Goal: Task Accomplishment & Management: Manage account settings

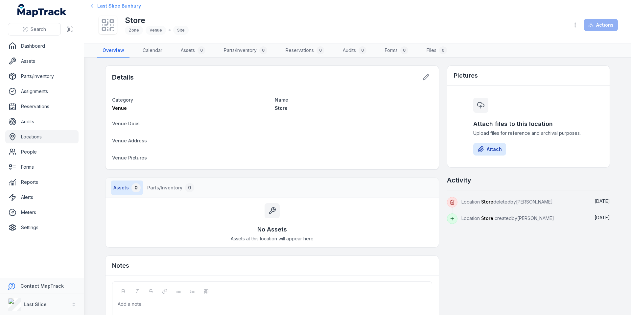
click at [124, 5] on span "Last Slice Bunbury" at bounding box center [119, 6] width 44 height 7
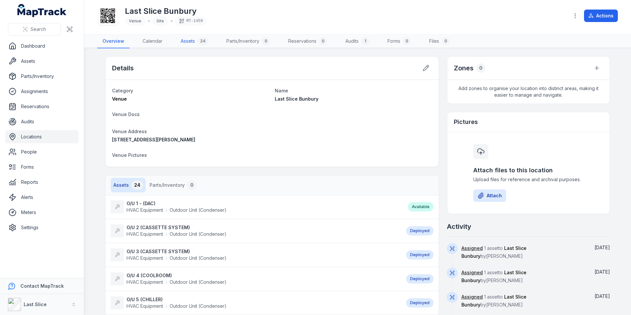
click at [196, 41] on link "Assets 24" at bounding box center [194, 42] width 38 height 14
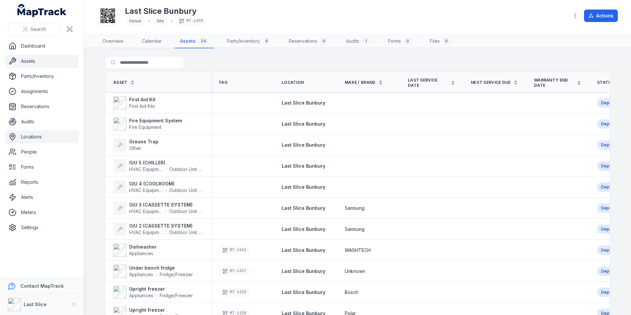
click at [34, 63] on link "Assets" at bounding box center [41, 61] width 73 height 13
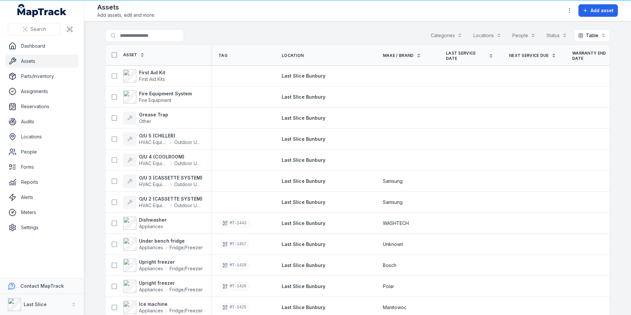
click at [598, 17] on div "Assets Add assets, edit and more. Add asset" at bounding box center [357, 11] width 521 height 16
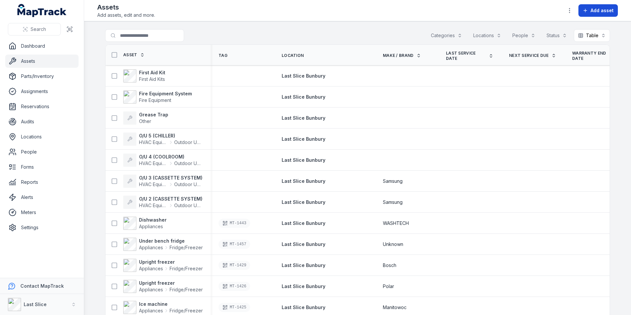
click at [596, 15] on button "Add asset" at bounding box center [597, 10] width 39 height 12
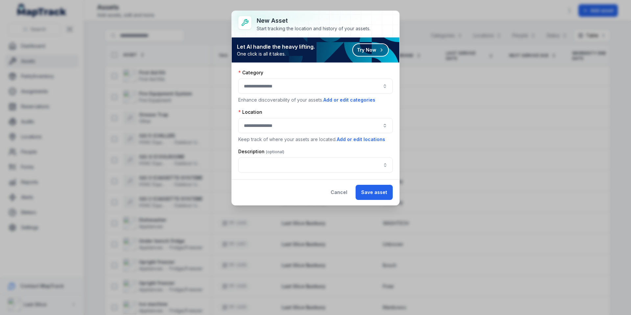
click at [305, 87] on div at bounding box center [315, 86] width 154 height 15
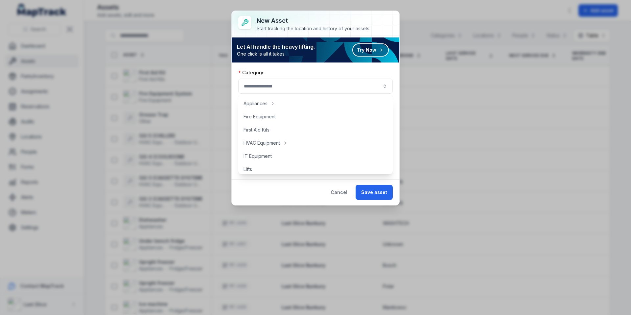
click at [274, 190] on div "Cancel Save asset" at bounding box center [316, 192] width 168 height 26
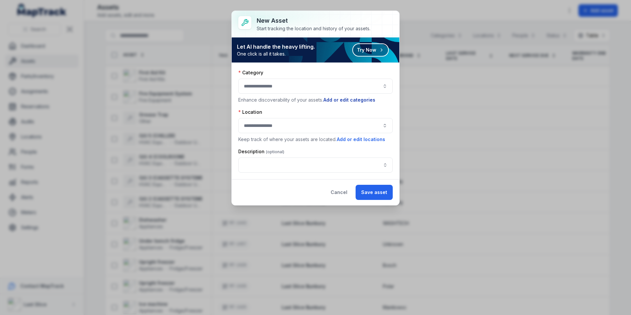
click at [360, 101] on button "Add or edit categories" at bounding box center [349, 99] width 53 height 7
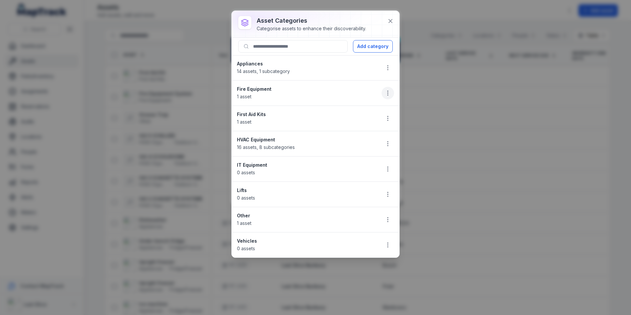
click at [386, 91] on icon "button" at bounding box center [388, 93] width 7 height 7
click at [386, 21] on button at bounding box center [390, 21] width 12 height 12
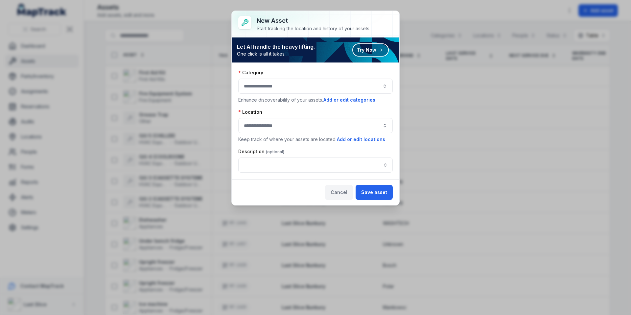
click at [343, 190] on button "Cancel" at bounding box center [339, 192] width 28 height 15
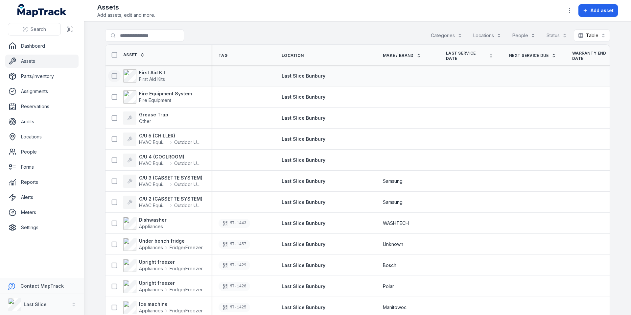
click at [113, 75] on icon at bounding box center [114, 76] width 7 height 7
click at [111, 96] on icon at bounding box center [114, 97] width 7 height 7
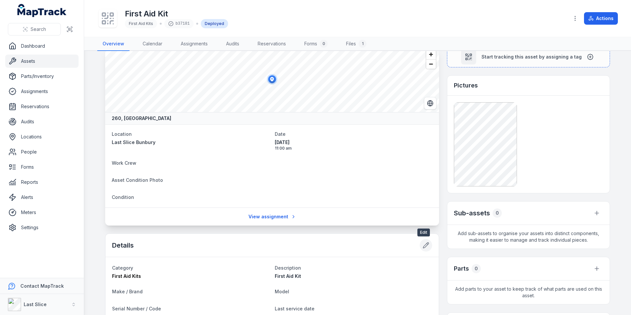
scroll to position [18, 0]
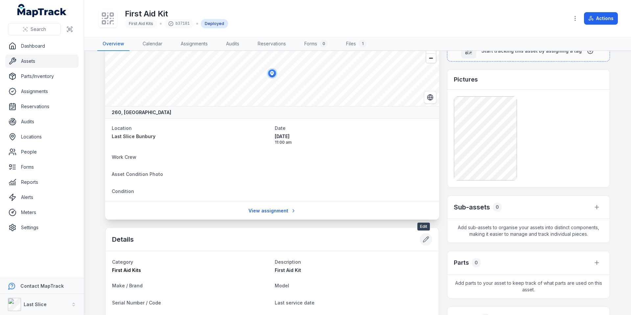
click at [425, 236] on icon at bounding box center [426, 239] width 7 height 7
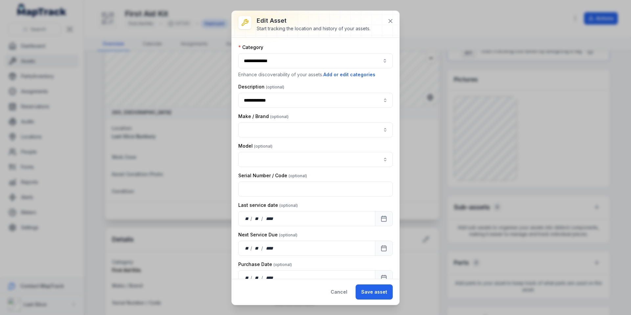
click at [298, 65] on div "**********" at bounding box center [315, 60] width 154 height 15
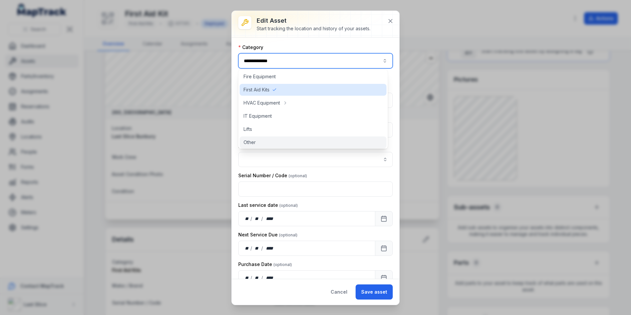
scroll to position [30, 0]
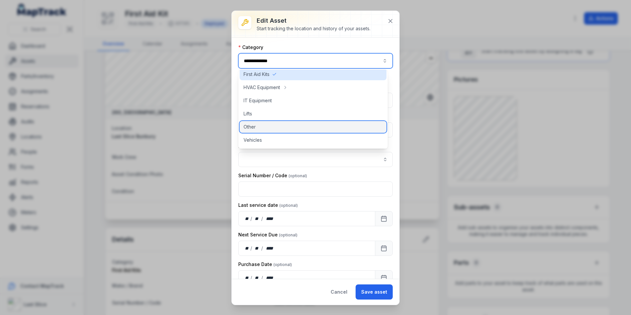
click at [259, 129] on div "Other" at bounding box center [313, 127] width 147 height 12
type input "*****"
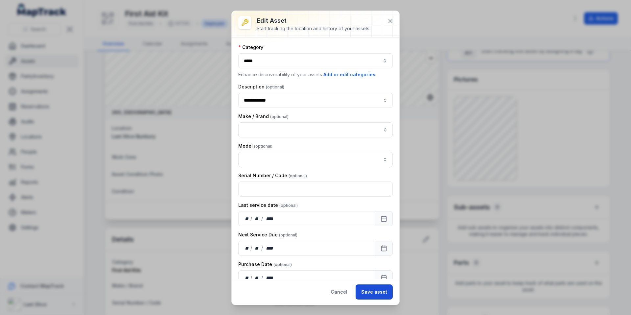
click at [377, 292] on button "Save asset" at bounding box center [374, 291] width 37 height 15
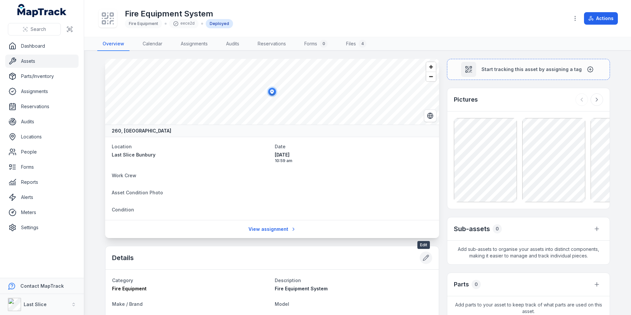
click at [425, 256] on icon at bounding box center [426, 257] width 7 height 7
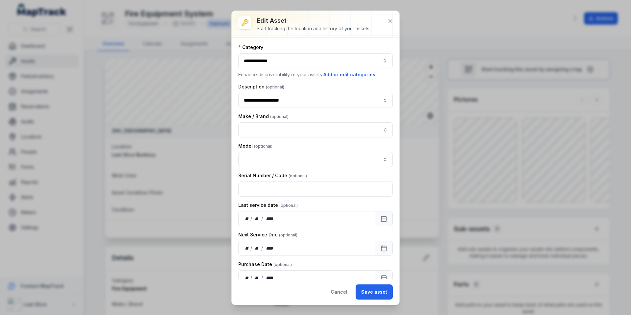
click at [299, 60] on div "**********" at bounding box center [315, 60] width 154 height 15
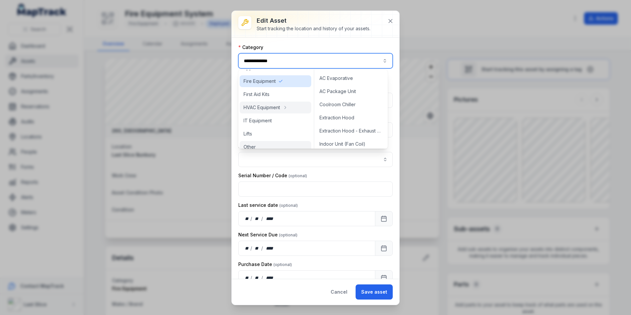
scroll to position [30, 0]
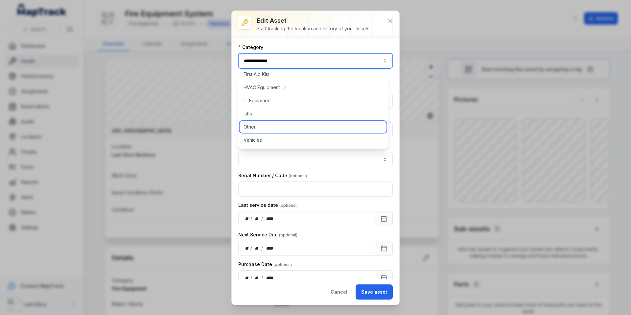
click at [258, 132] on div "Other" at bounding box center [313, 127] width 147 height 12
type input "*****"
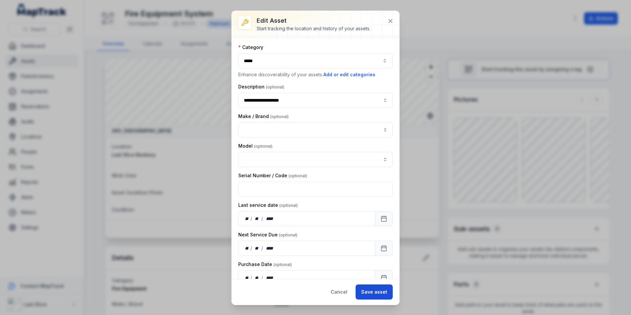
click at [377, 290] on button "Save asset" at bounding box center [374, 291] width 37 height 15
